Goal: Task Accomplishment & Management: Manage account settings

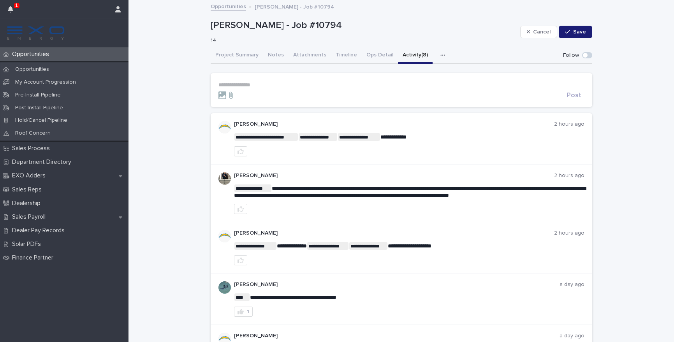
click at [291, 84] on p "**********" at bounding box center [402, 85] width 366 height 7
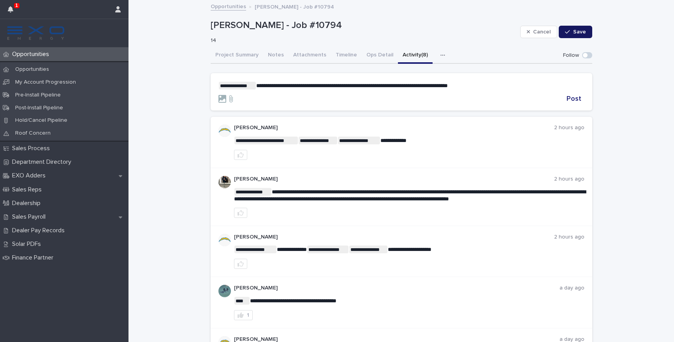
click at [584, 31] on button "Save" at bounding box center [575, 32] width 33 height 12
